Goal: Use online tool/utility: Utilize a website feature to perform a specific function

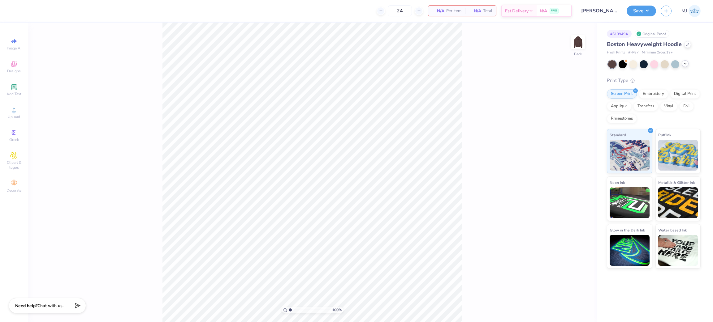
click at [685, 66] on icon at bounding box center [684, 63] width 5 height 5
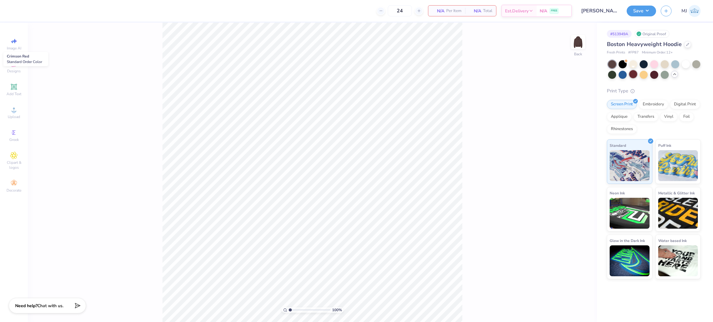
click at [634, 75] on div at bounding box center [633, 74] width 8 height 8
click at [579, 42] on img at bounding box center [577, 42] width 25 height 25
click at [578, 40] on img at bounding box center [577, 42] width 25 height 25
click at [21, 114] on div "Upload" at bounding box center [14, 113] width 22 height 18
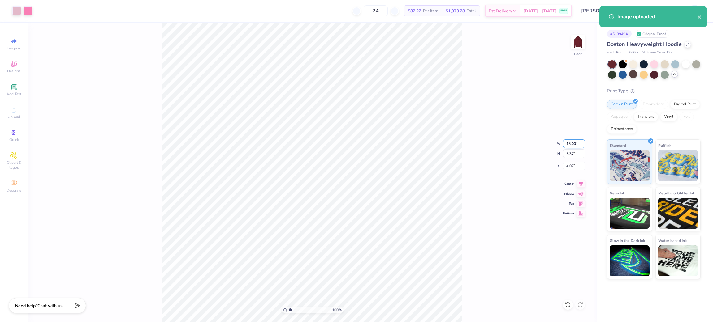
click at [569, 145] on input "15.00" at bounding box center [574, 144] width 22 height 9
click at [569, 144] on input "15.00" at bounding box center [574, 144] width 22 height 9
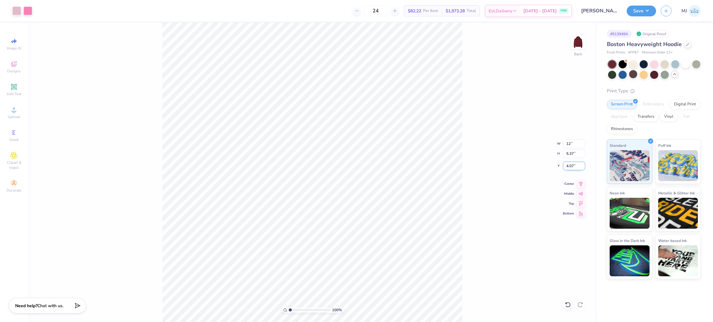
click at [570, 165] on input "4.07" at bounding box center [574, 166] width 22 height 9
type input "12.00"
type input "4.29"
click at [570, 165] on input "4.60" at bounding box center [574, 166] width 22 height 9
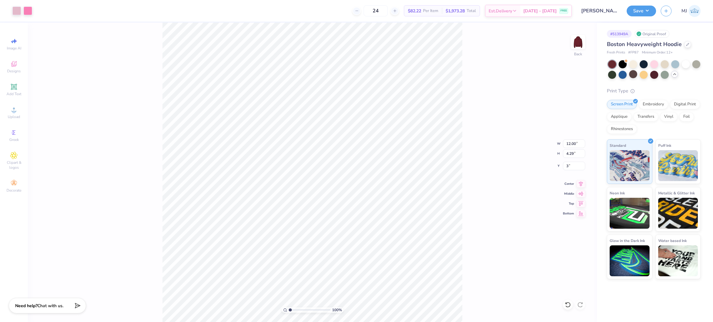
click at [518, 182] on div "100 % Back W 12.00 12.00 " H 4.29 4.29 " Y 3 3 " Center Middle Top Bottom" at bounding box center [312, 173] width 569 height 300
type input "3.00"
click at [654, 106] on div "Embroidery" at bounding box center [652, 103] width 29 height 9
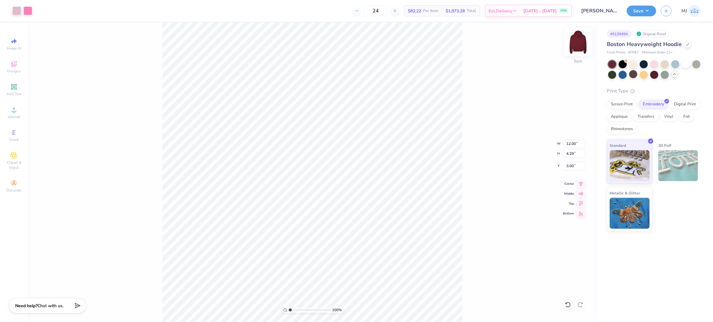
click at [581, 45] on img at bounding box center [577, 42] width 25 height 25
click at [11, 112] on icon at bounding box center [13, 109] width 7 height 7
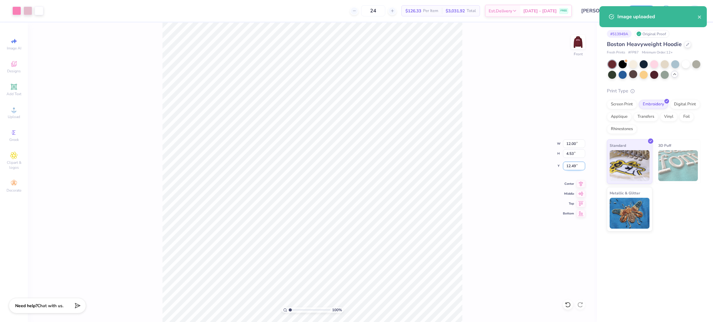
click at [572, 167] on input "12.49" at bounding box center [574, 166] width 22 height 9
click at [572, 166] on input "12.49" at bounding box center [574, 166] width 22 height 9
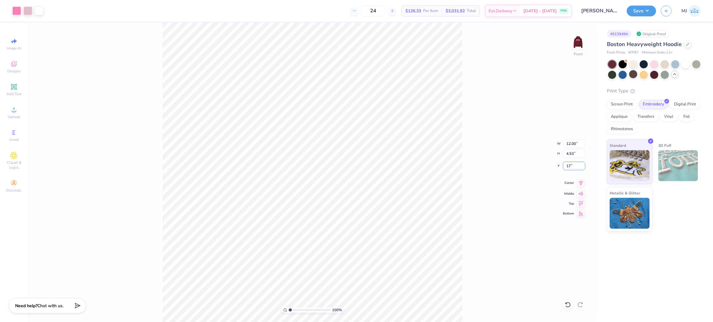
type input "17.00"
click at [651, 11] on button "Save" at bounding box center [640, 10] width 29 height 11
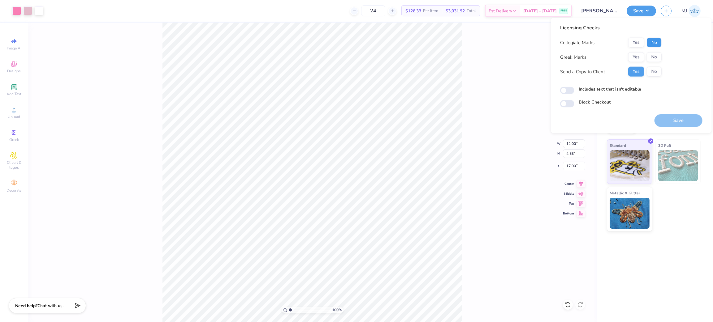
click at [656, 40] on button "No" at bounding box center [654, 43] width 15 height 10
click at [640, 54] on button "Yes" at bounding box center [636, 57] width 16 height 10
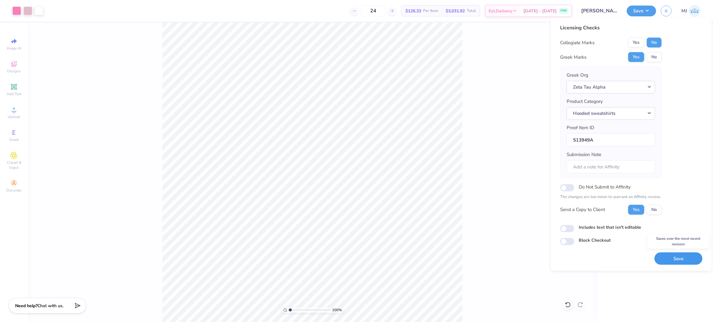
click at [681, 258] on button "Save" at bounding box center [678, 258] width 48 height 13
click at [516, 118] on div "100 % Front W 12.00 12.00 " H 4.53 4.53 " Y 17.00 17.00 " Center Middle Top Bot…" at bounding box center [312, 173] width 569 height 300
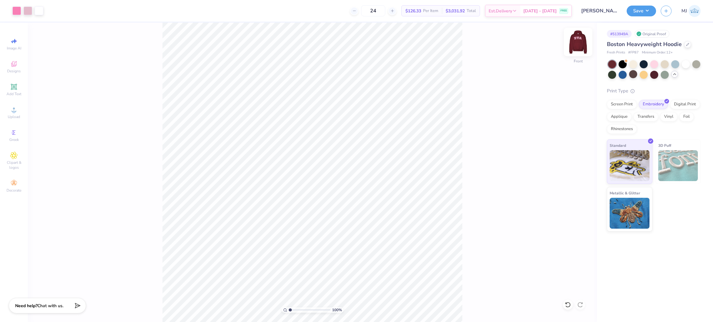
click at [580, 39] on img at bounding box center [577, 42] width 25 height 25
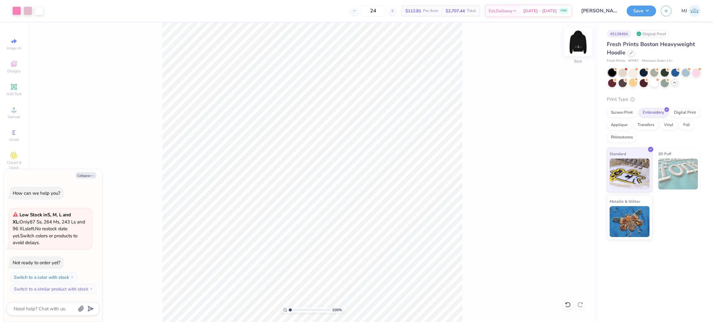
click at [584, 41] on img at bounding box center [577, 42] width 25 height 25
click at [578, 42] on img at bounding box center [577, 42] width 25 height 25
type textarea "x"
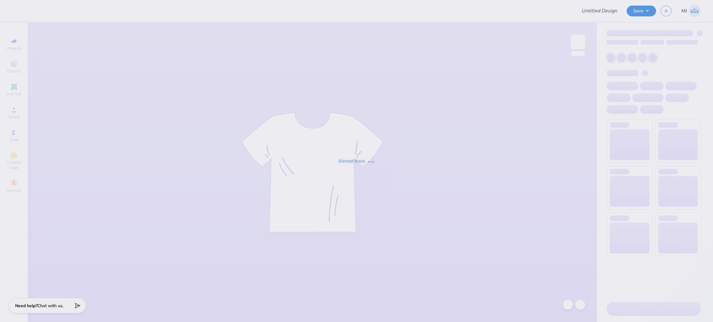
type input "[PERSON_NAME] : [GEOGRAPHIC_DATA][US_STATE]"
type input "24"
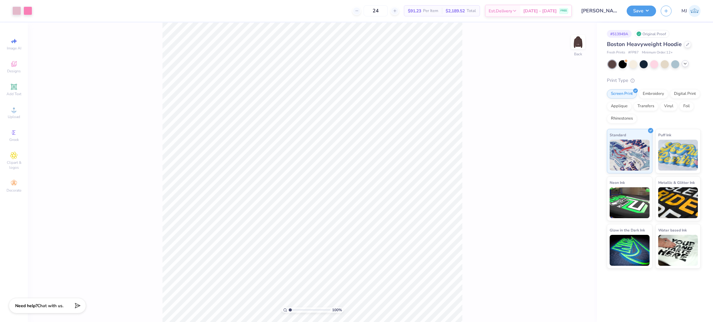
click at [685, 64] on icon at bounding box center [684, 63] width 5 height 5
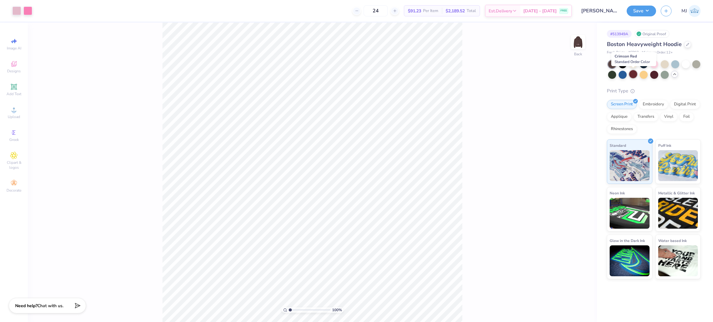
click at [632, 75] on div at bounding box center [633, 74] width 8 height 8
click at [574, 40] on img at bounding box center [577, 42] width 25 height 25
click at [651, 11] on button "Save" at bounding box center [640, 10] width 29 height 11
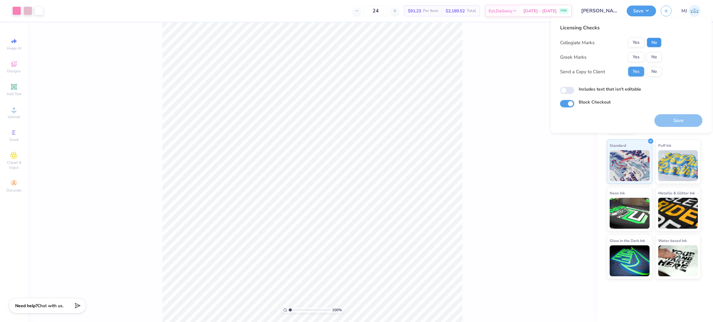
click at [652, 43] on button "No" at bounding box center [654, 43] width 15 height 10
click at [640, 56] on button "Yes" at bounding box center [636, 57] width 16 height 10
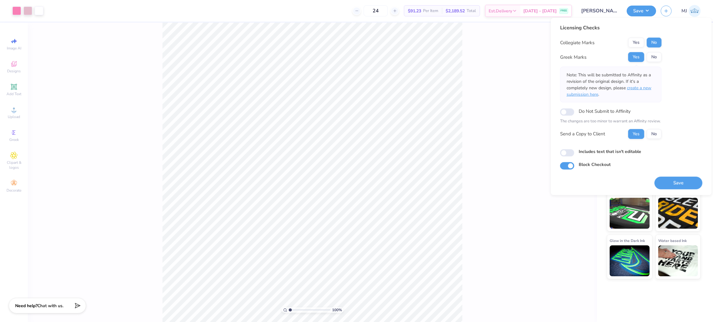
click at [642, 88] on span "create a new submission here" at bounding box center [608, 91] width 85 height 12
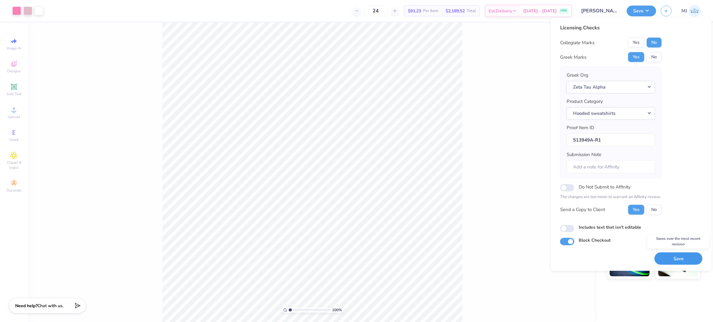
click at [672, 256] on button "Save" at bounding box center [678, 258] width 48 height 13
